Goal: Use online tool/utility

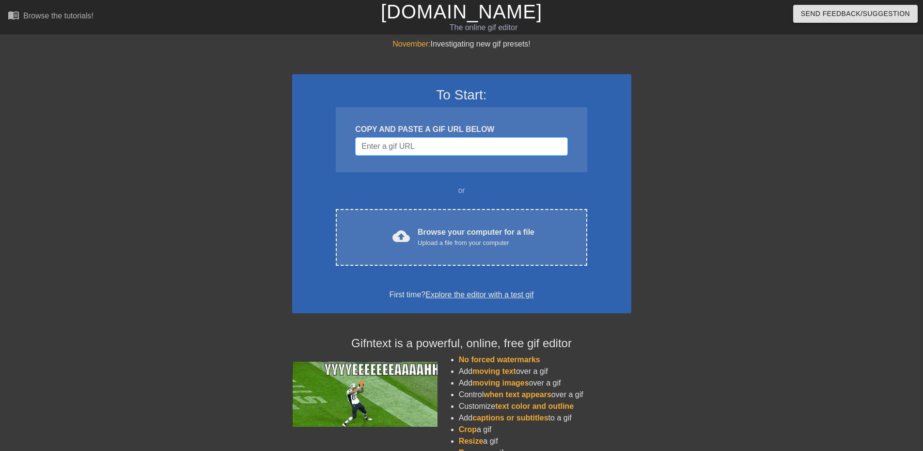
click at [387, 148] on input "Username" at bounding box center [461, 146] width 212 height 18
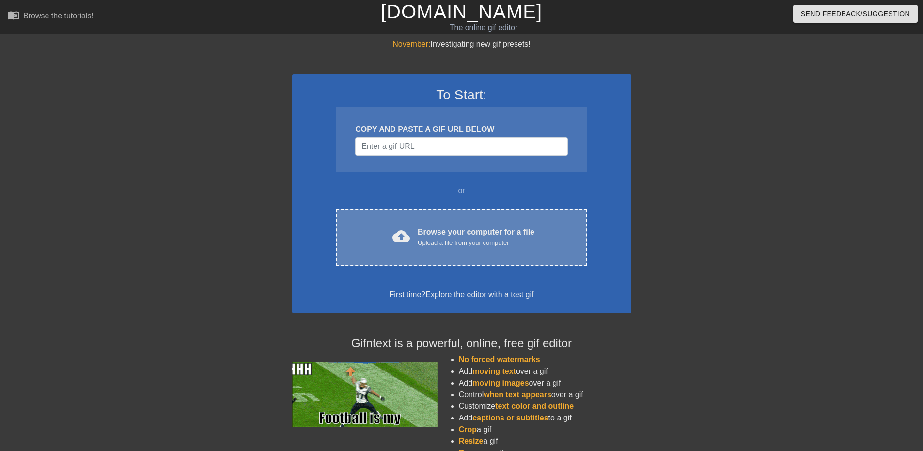
click at [451, 239] on div "Upload a file from your computer" at bounding box center [476, 243] width 117 height 10
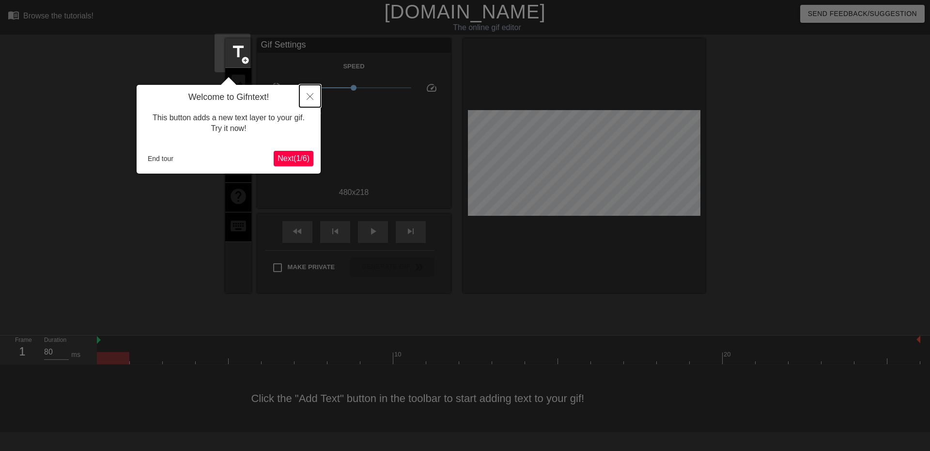
click at [311, 93] on button "Close" at bounding box center [309, 96] width 21 height 22
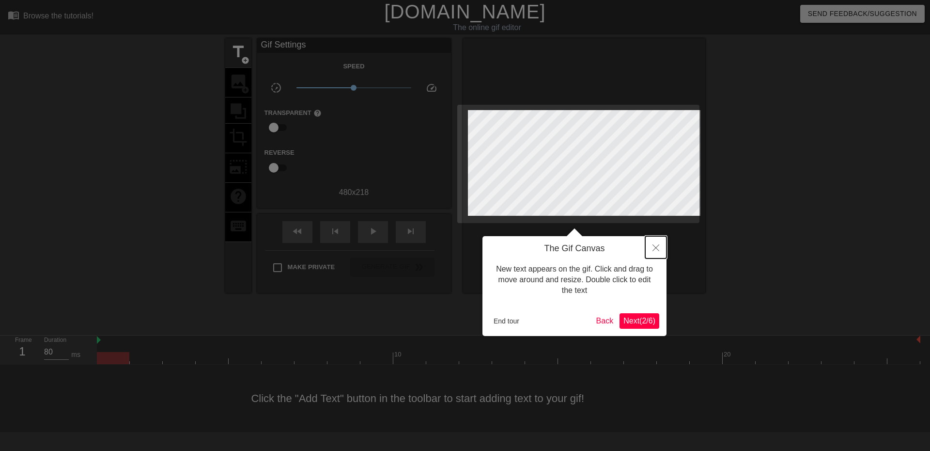
click at [654, 243] on button "Close" at bounding box center [655, 247] width 21 height 22
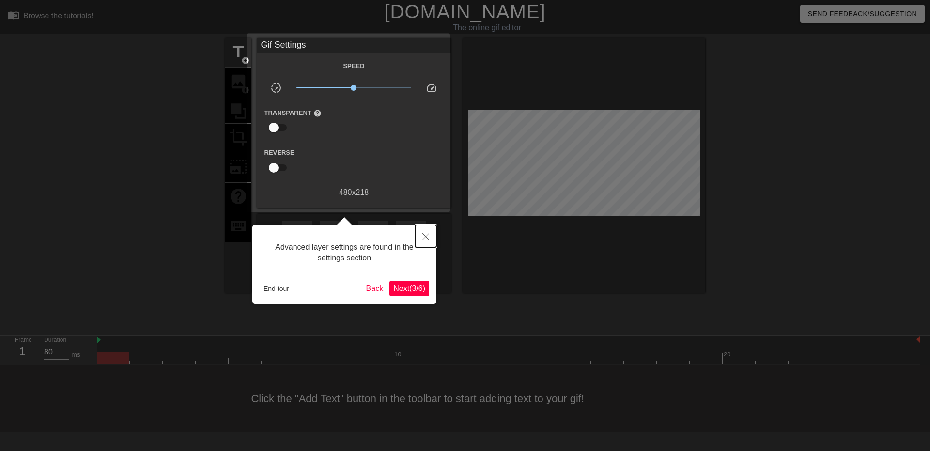
click at [422, 234] on icon "Close" at bounding box center [425, 236] width 7 height 7
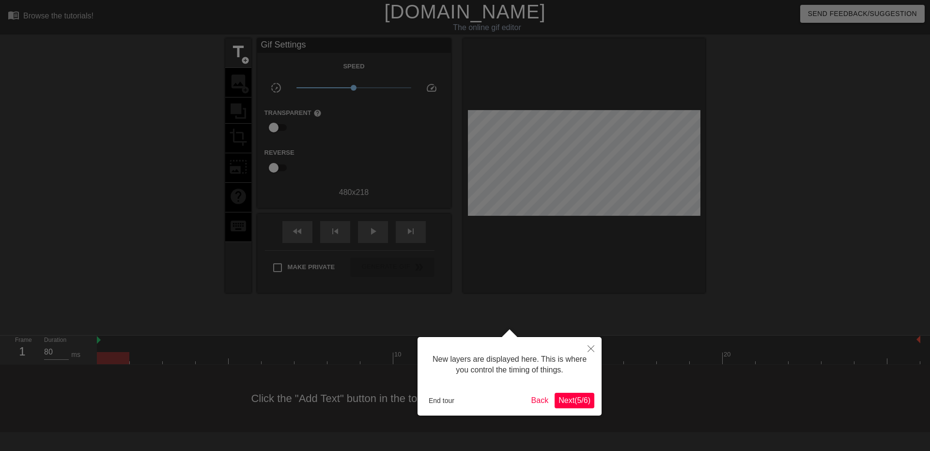
scroll to position [8, 0]
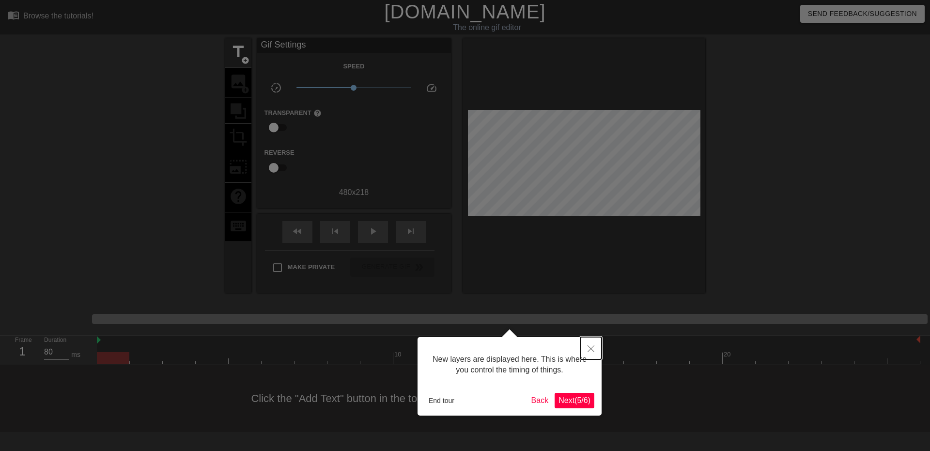
click at [592, 344] on button "Close" at bounding box center [590, 348] width 21 height 22
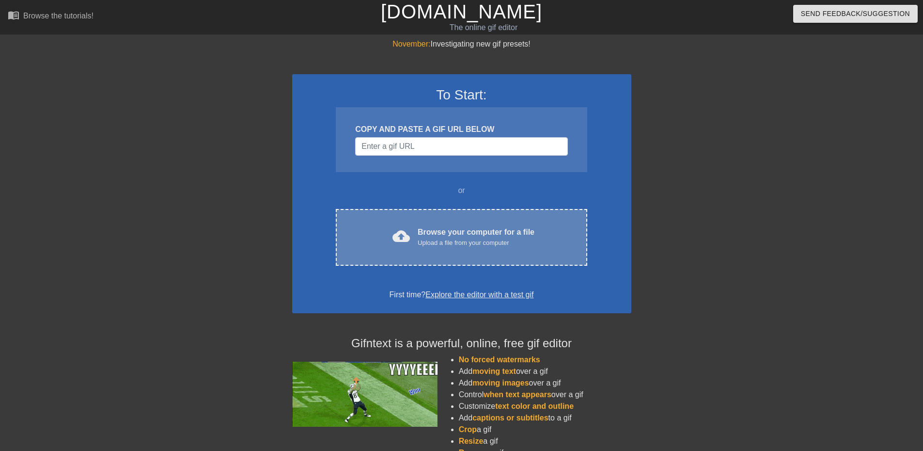
click at [423, 241] on div "Upload a file from your computer" at bounding box center [476, 243] width 117 height 10
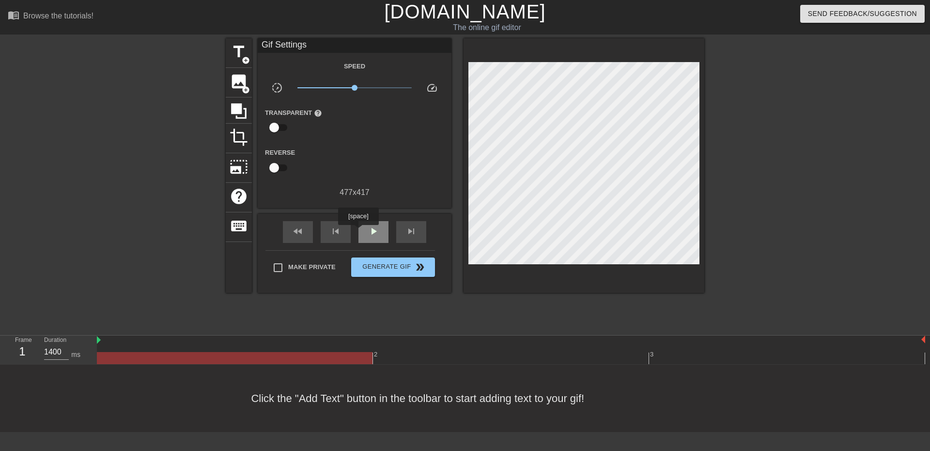
click at [358, 232] on div "play_arrow" at bounding box center [373, 232] width 30 height 22
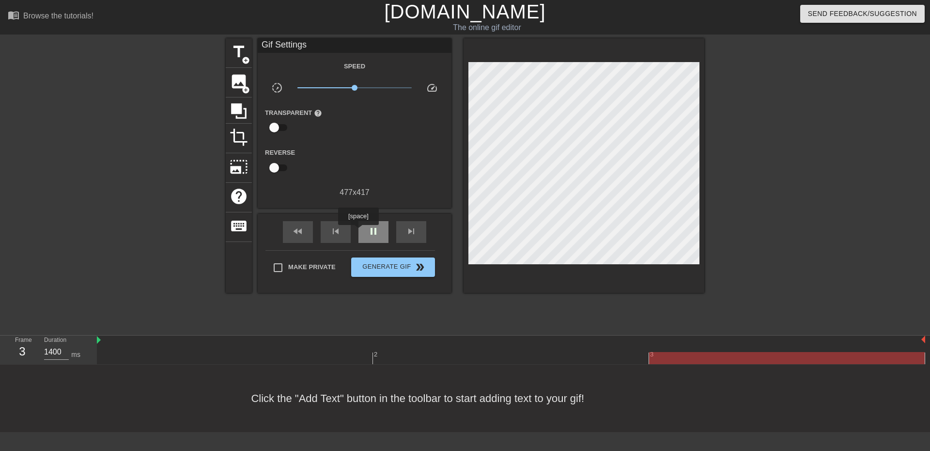
click at [358, 232] on div "pause" at bounding box center [373, 232] width 30 height 22
click at [233, 87] on span "image" at bounding box center [239, 81] width 18 height 18
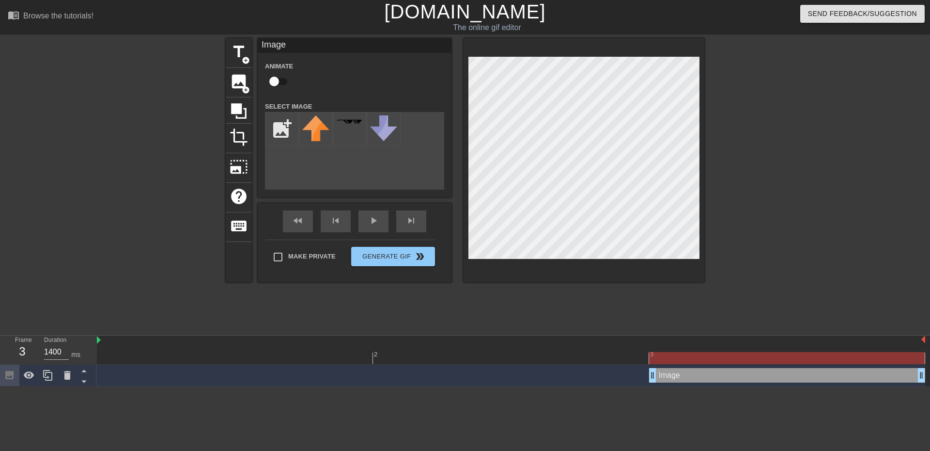
drag, startPoint x: 915, startPoint y: 295, endPoint x: 872, endPoint y: 296, distance: 42.7
click at [872, 335] on div at bounding box center [511, 340] width 828 height 10
click at [86, 375] on icon at bounding box center [84, 381] width 12 height 12
click at [83, 370] on icon at bounding box center [83, 371] width 5 height 2
click at [278, 129] on input "file" at bounding box center [281, 128] width 33 height 33
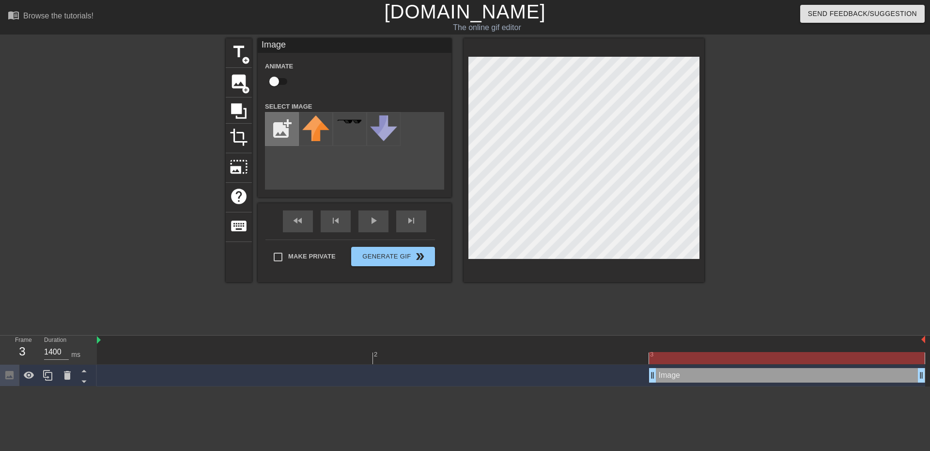
type input "C:\fakepath\rn_image_picker_lib_temp_1a222d2b-586b-47d5-9f7b-93245057779b.jpg"
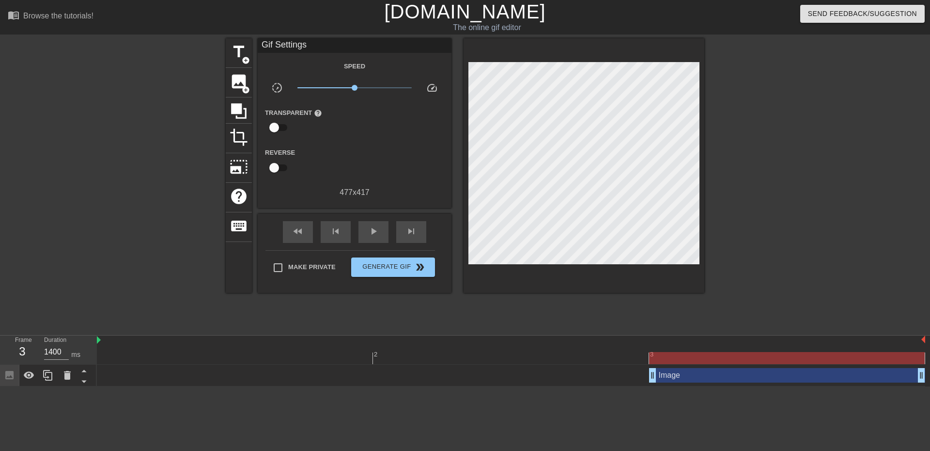
click at [798, 137] on div "title add_circle image add_circle crop photo_size_select_large help keyboard Gi…" at bounding box center [465, 183] width 930 height 291
click at [233, 81] on span "image" at bounding box center [239, 81] width 18 height 18
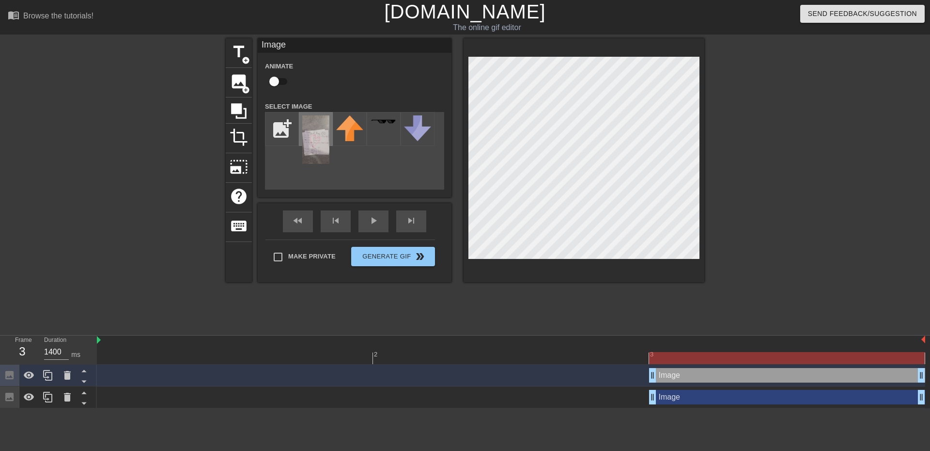
click at [304, 141] on img at bounding box center [315, 139] width 27 height 48
click at [762, 389] on div "Image drag_handle drag_handle" at bounding box center [787, 396] width 276 height 15
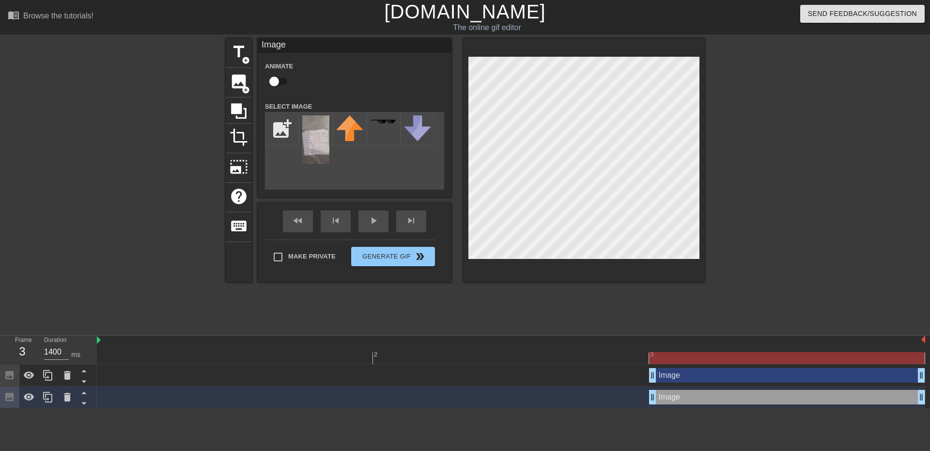
click at [763, 368] on div "Image drag_handle drag_handle" at bounding box center [787, 375] width 276 height 15
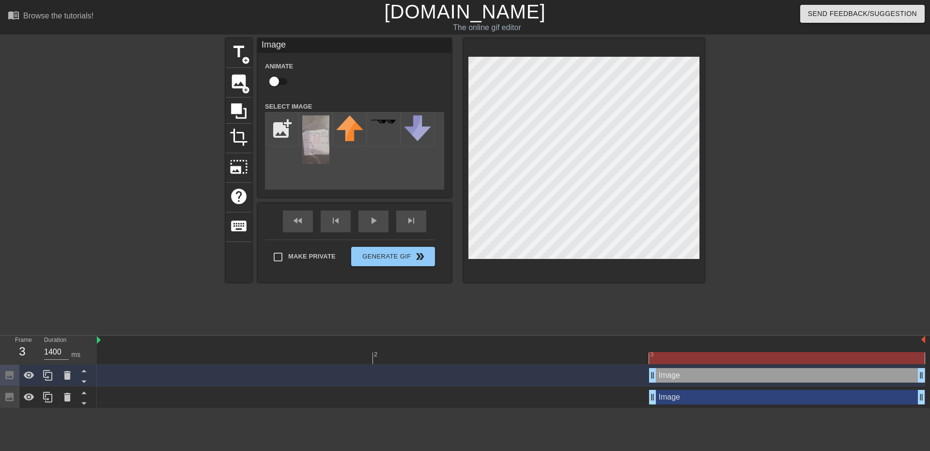
click at [762, 389] on div "Image drag_handle drag_handle" at bounding box center [787, 396] width 276 height 15
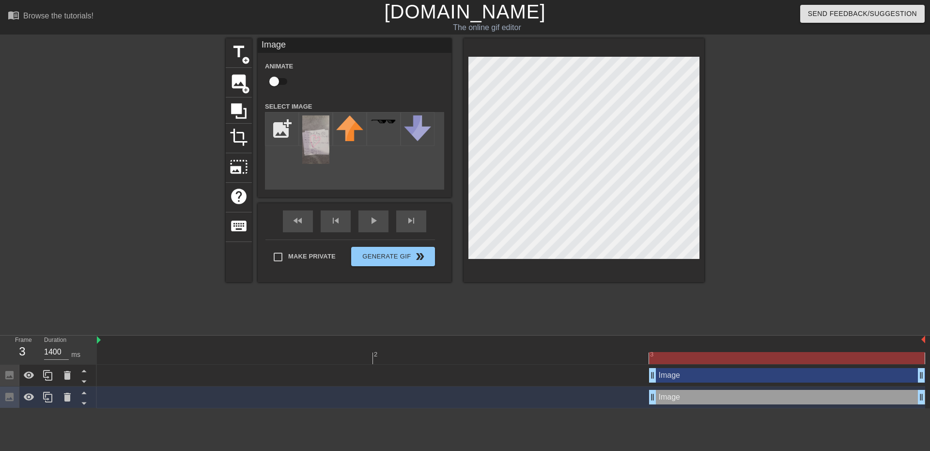
click at [764, 368] on div "Image drag_handle drag_handle" at bounding box center [787, 375] width 276 height 15
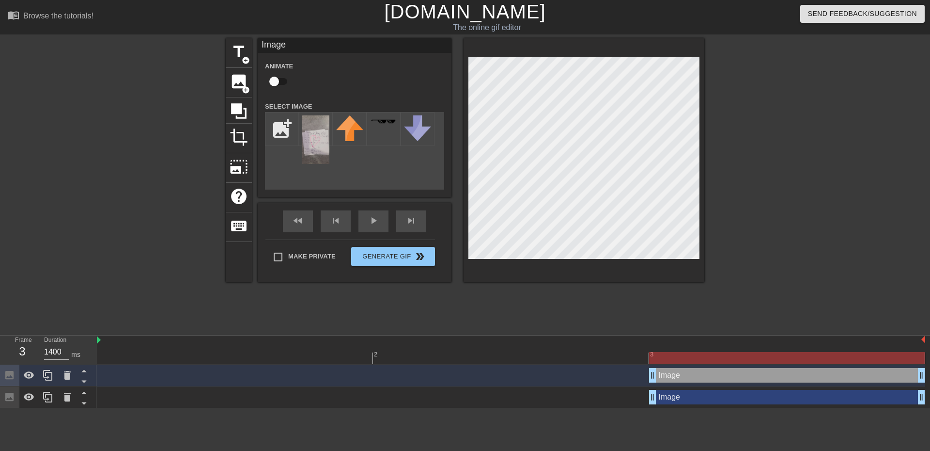
click at [759, 389] on div "Image drag_handle drag_handle" at bounding box center [787, 396] width 276 height 15
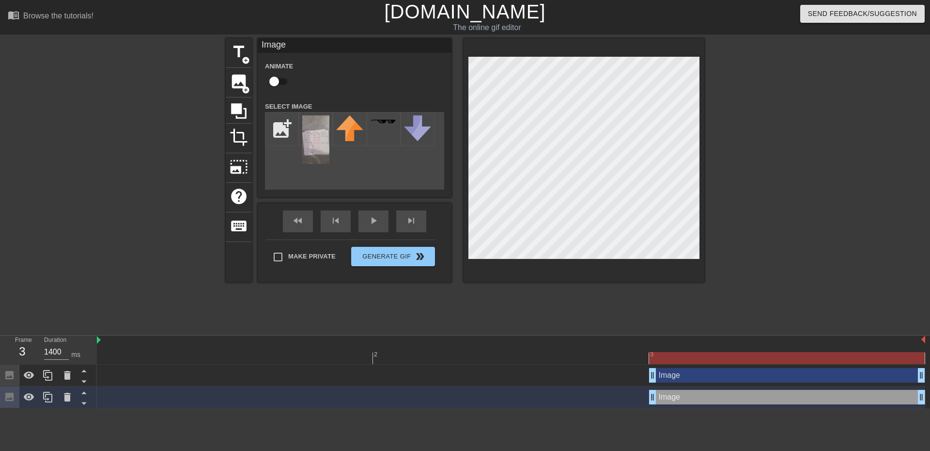
click at [763, 368] on div "Image drag_handle drag_handle" at bounding box center [787, 375] width 276 height 15
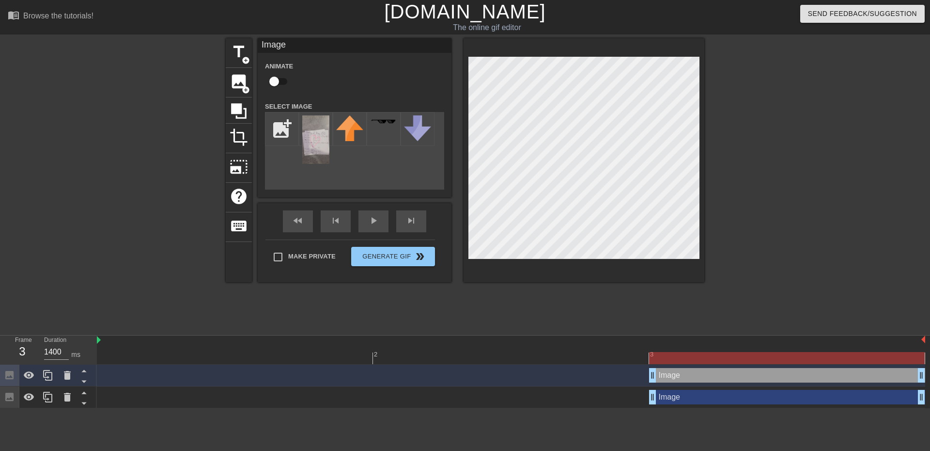
click at [762, 389] on div "Image drag_handle drag_handle" at bounding box center [787, 396] width 276 height 15
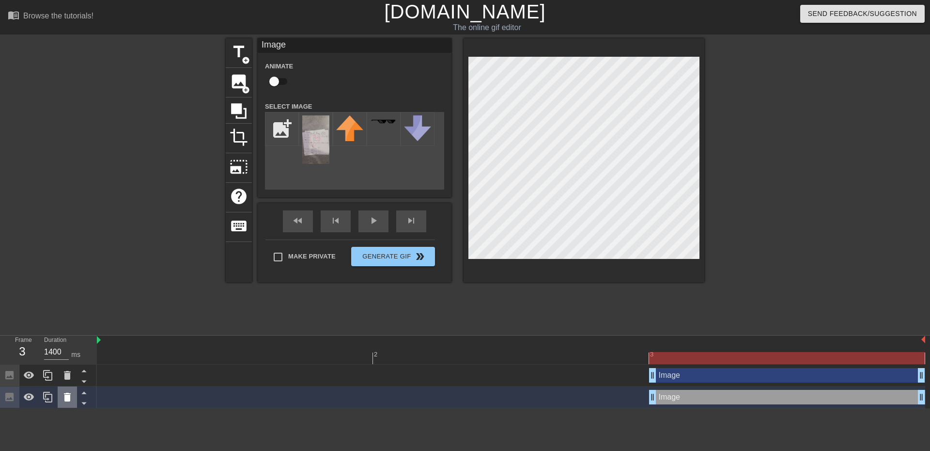
click at [62, 391] on icon at bounding box center [68, 397] width 12 height 12
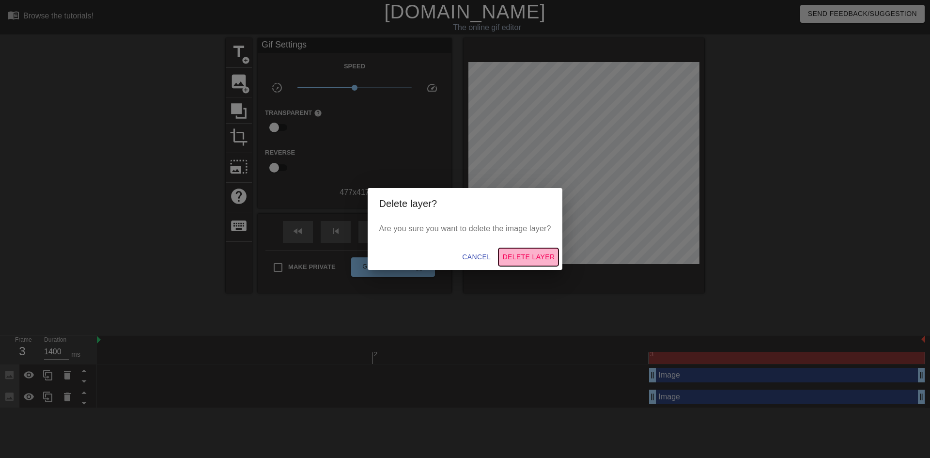
click at [528, 257] on span "Delete Layer" at bounding box center [528, 257] width 52 height 12
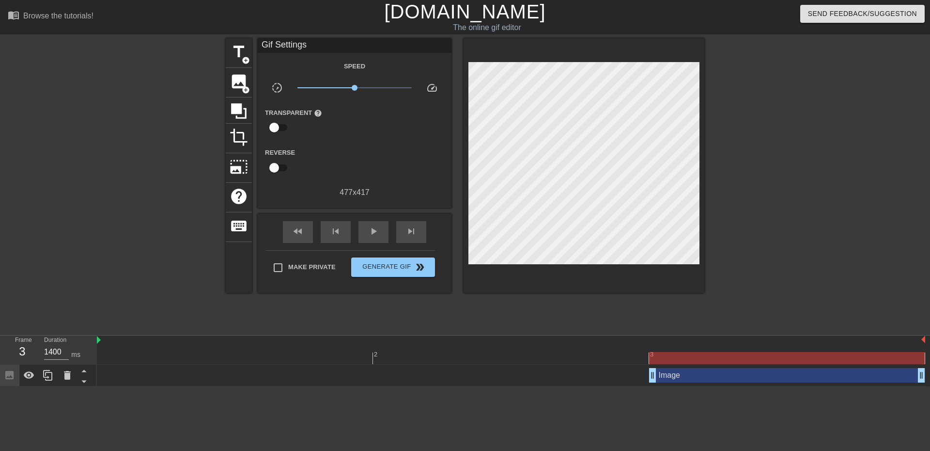
click at [701, 368] on div "Image drag_handle drag_handle" at bounding box center [787, 375] width 276 height 15
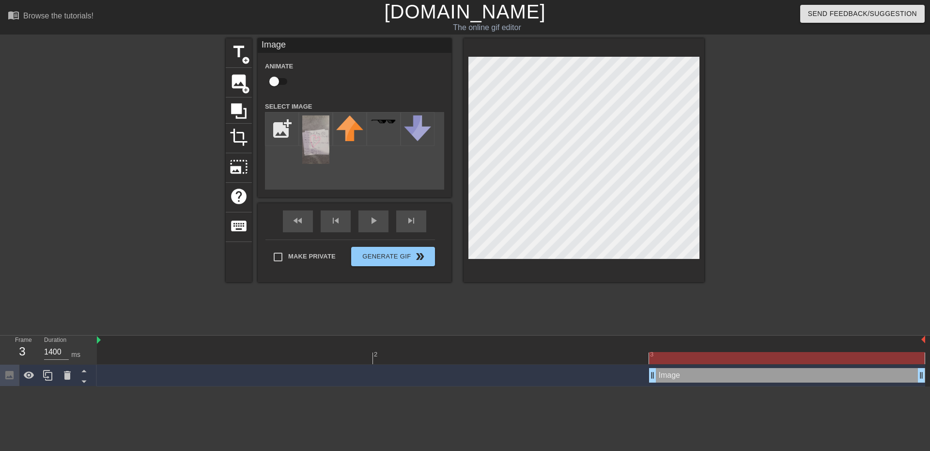
drag, startPoint x: 655, startPoint y: 330, endPoint x: 755, endPoint y: 333, distance: 99.4
drag, startPoint x: 924, startPoint y: 313, endPoint x: 786, endPoint y: 311, distance: 138.6
click at [790, 352] on div at bounding box center [787, 358] width 276 height 12
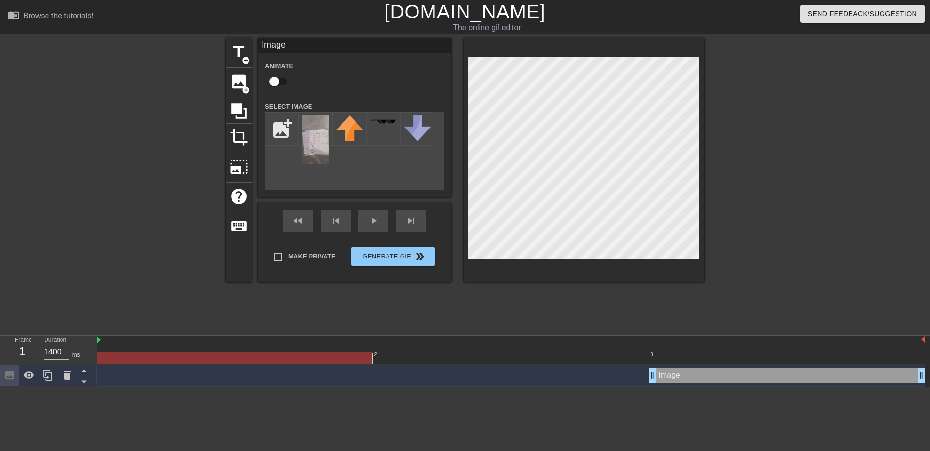
click at [336, 352] on div at bounding box center [511, 358] width 828 height 12
click at [407, 335] on div "2 3 Image drag_handle drag_handle" at bounding box center [513, 360] width 833 height 51
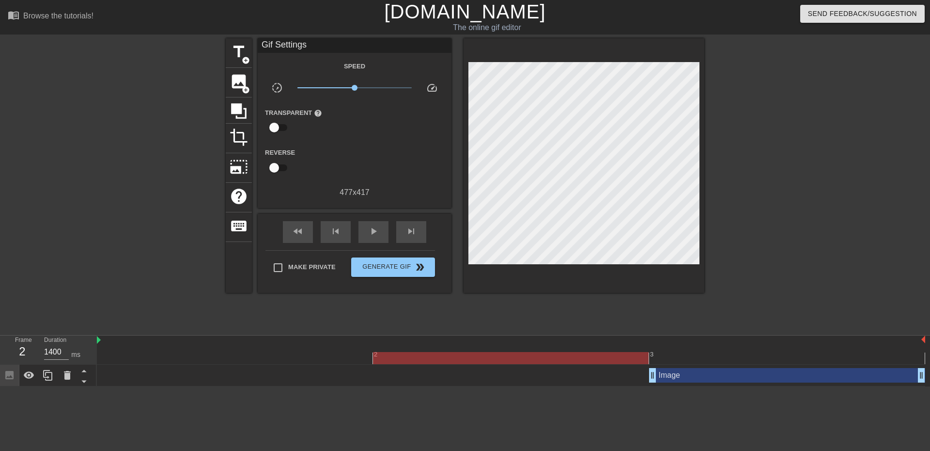
click at [441, 352] on div at bounding box center [511, 358] width 828 height 12
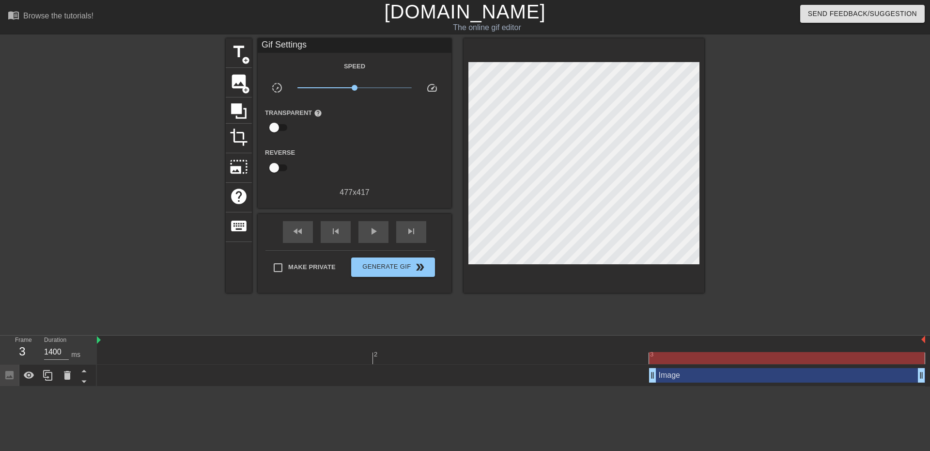
click at [696, 352] on div at bounding box center [511, 358] width 828 height 12
click at [722, 368] on div "Image drag_handle drag_handle" at bounding box center [787, 375] width 276 height 15
